Goal: Information Seeking & Learning: Learn about a topic

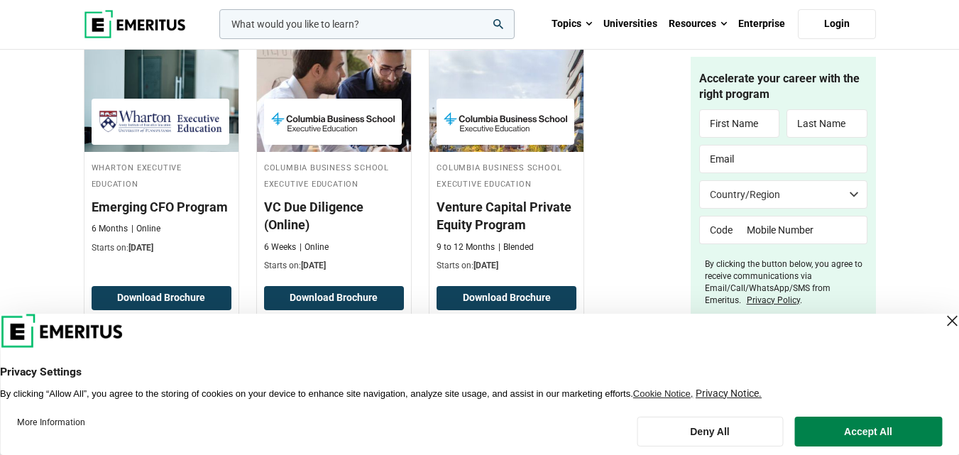
click at [942, 318] on div "Close Layer" at bounding box center [952, 321] width 20 height 20
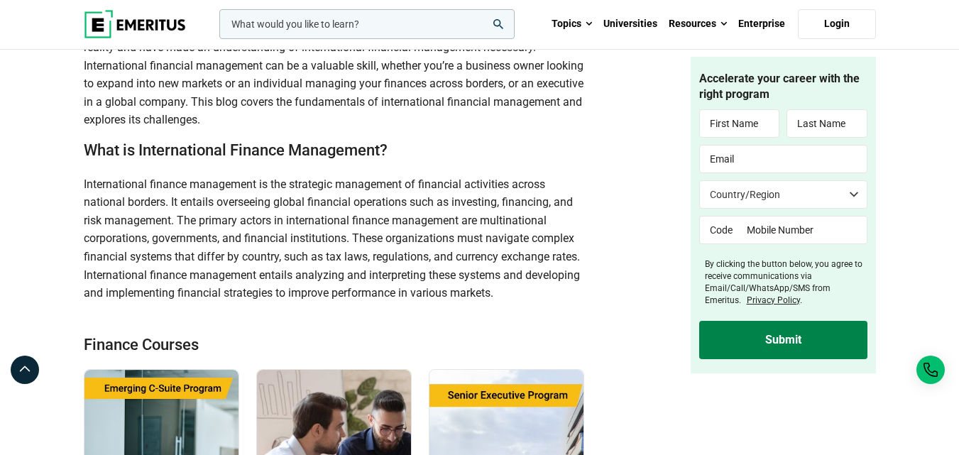
scroll to position [796, 0]
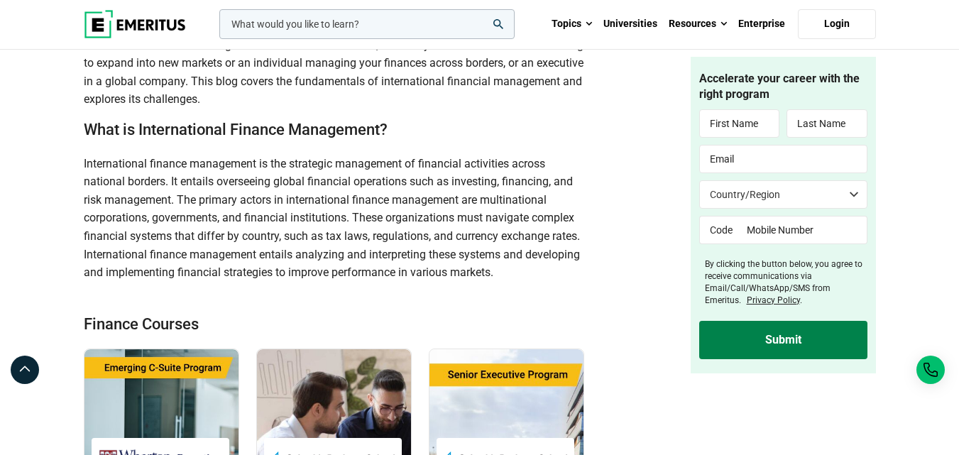
drag, startPoint x: 969, startPoint y: 238, endPoint x: 958, endPoint y: 89, distance: 149.4
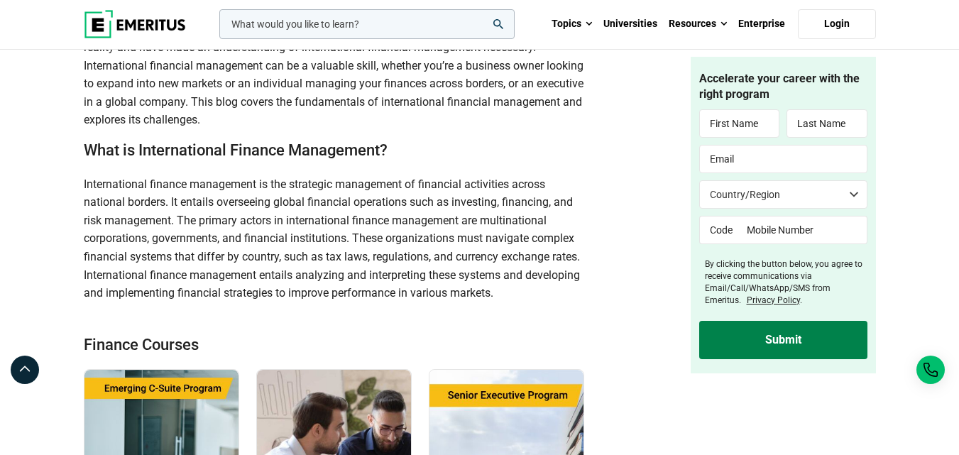
scroll to position [765, 0]
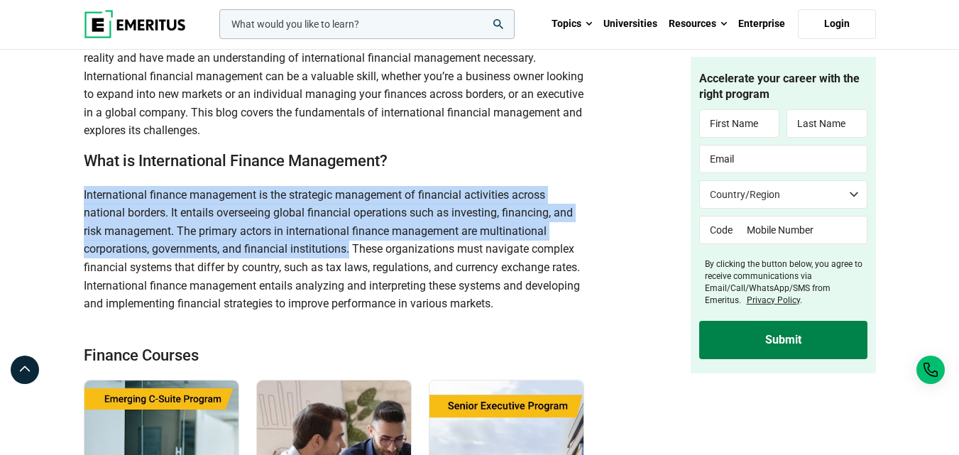
drag, startPoint x: 348, startPoint y: 249, endPoint x: 82, endPoint y: 192, distance: 272.3
copy span "International finance management is the strategic management of financial activ…"
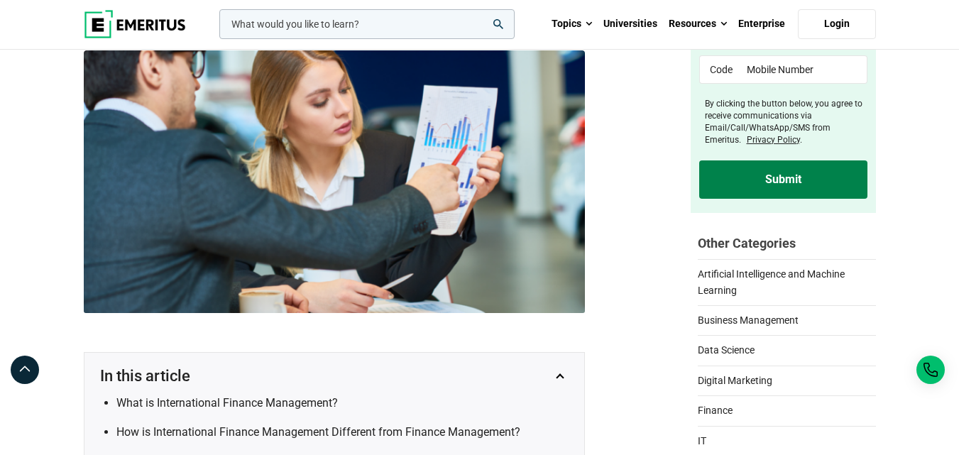
scroll to position [0, 0]
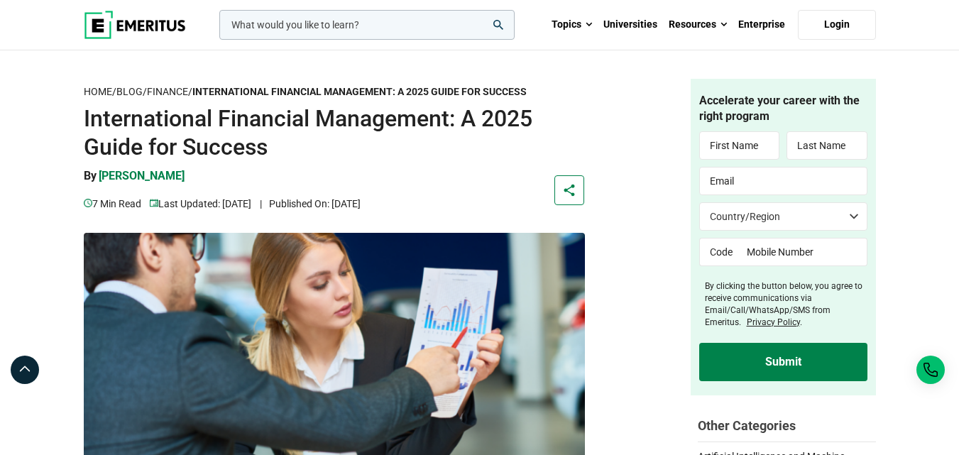
click at [582, 195] on rect at bounding box center [569, 189] width 29 height 29
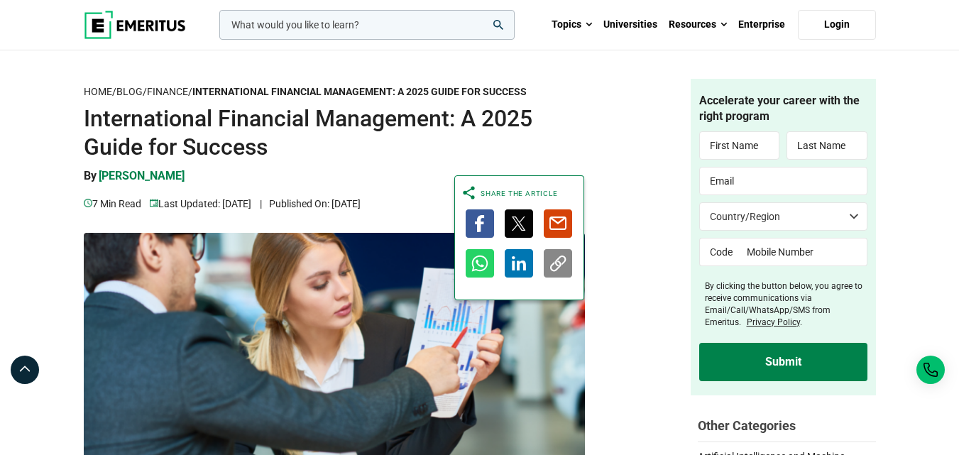
click at [524, 268] on icon at bounding box center [521, 265] width 9 height 10
click at [170, 33] on img at bounding box center [135, 25] width 102 height 28
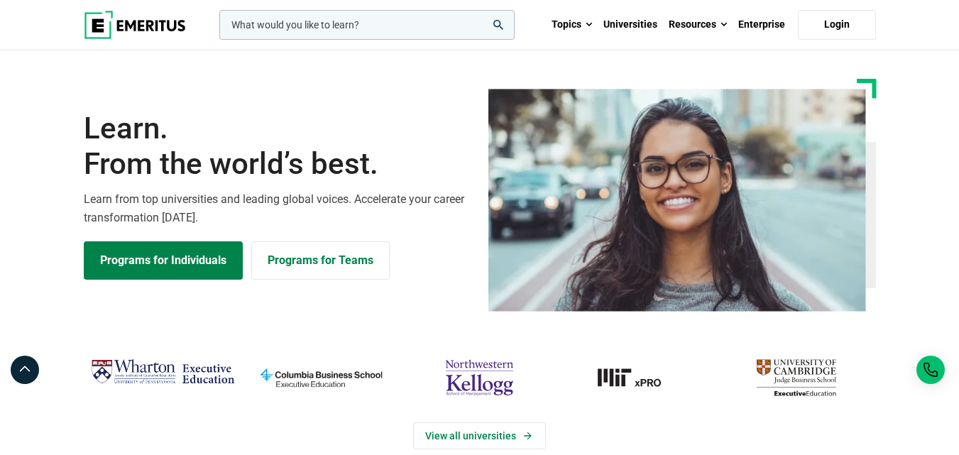
drag, startPoint x: 164, startPoint y: 28, endPoint x: 251, endPoint y: 16, distance: 87.5
click at [215, 25] on div "leadership marketing project management data science product management Topics …" at bounding box center [479, 25] width 809 height 50
